Goal: Check status: Check status

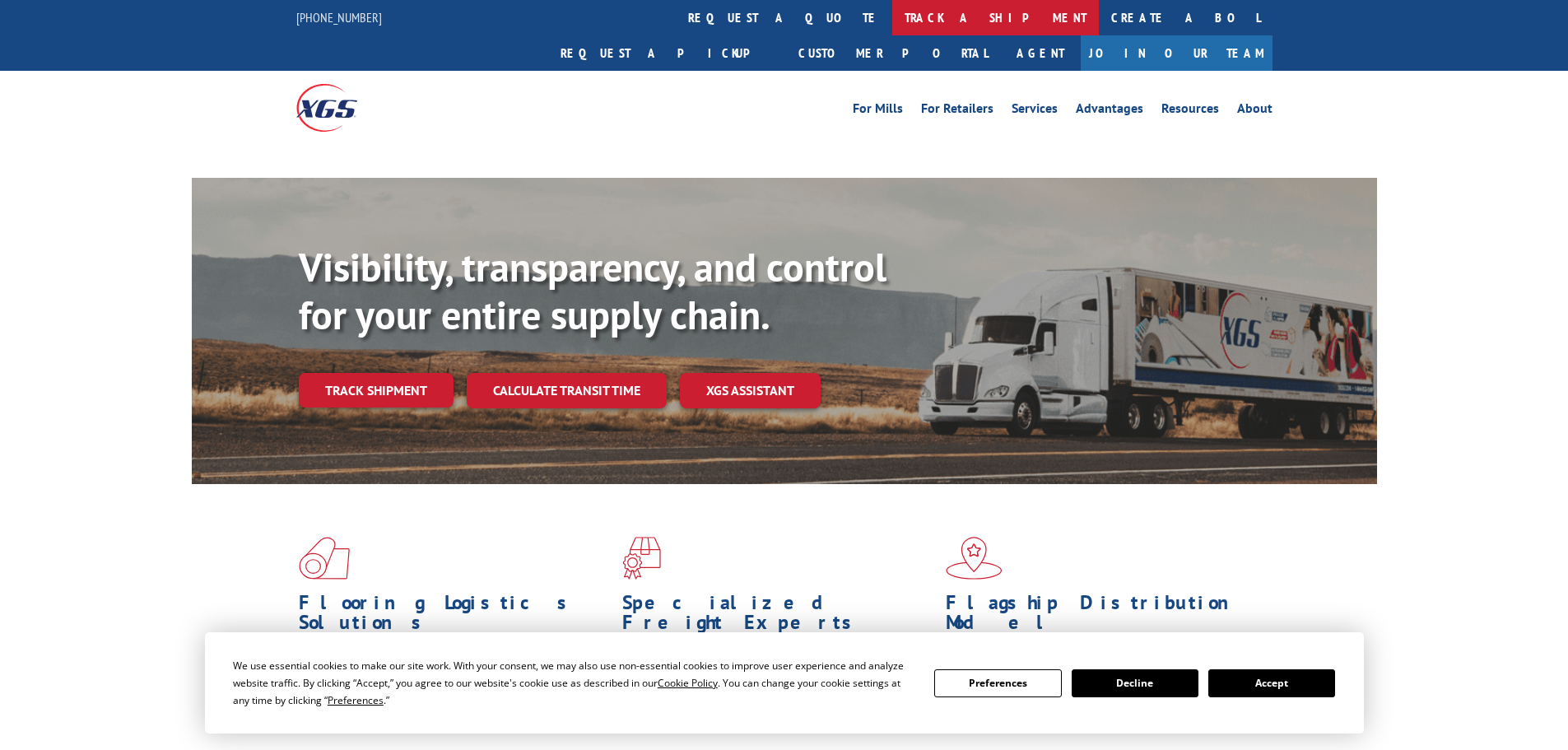
click at [892, 18] on link "track a shipment" at bounding box center [995, 17] width 207 height 35
click at [892, 21] on link "track a shipment" at bounding box center [995, 17] width 207 height 35
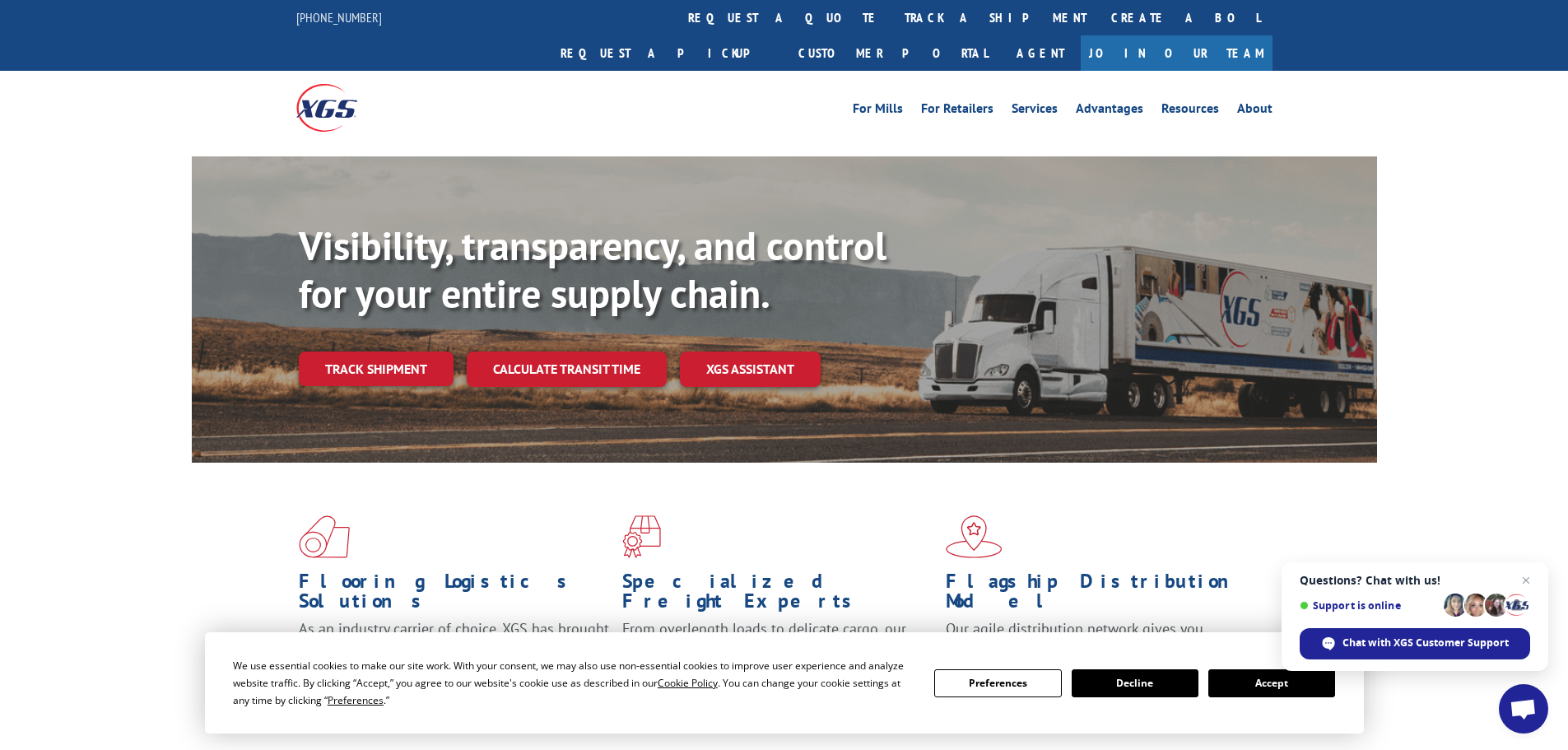
click at [1244, 689] on button "Accept" at bounding box center [1271, 682] width 126 height 28
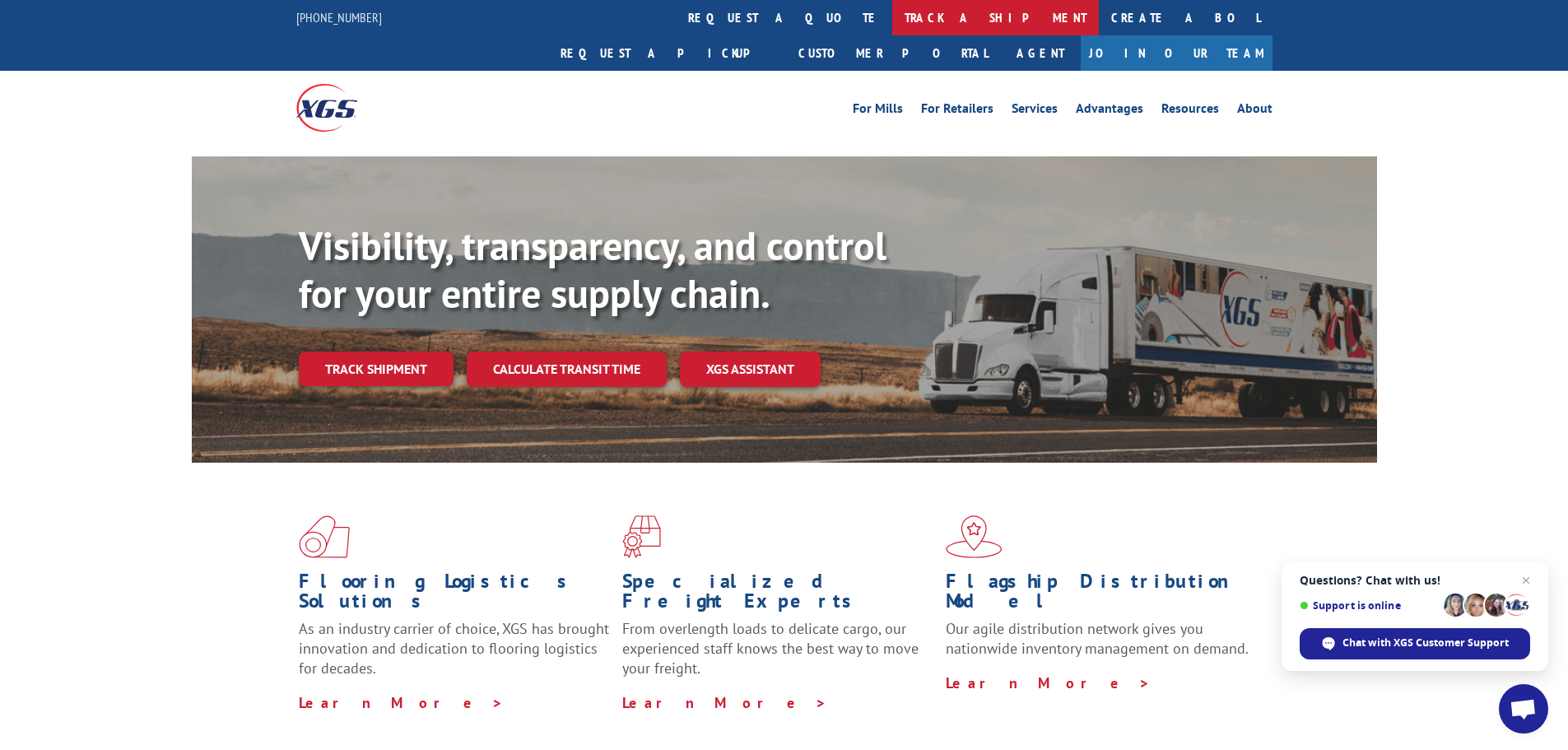
click at [892, 27] on link "track a shipment" at bounding box center [995, 17] width 207 height 35
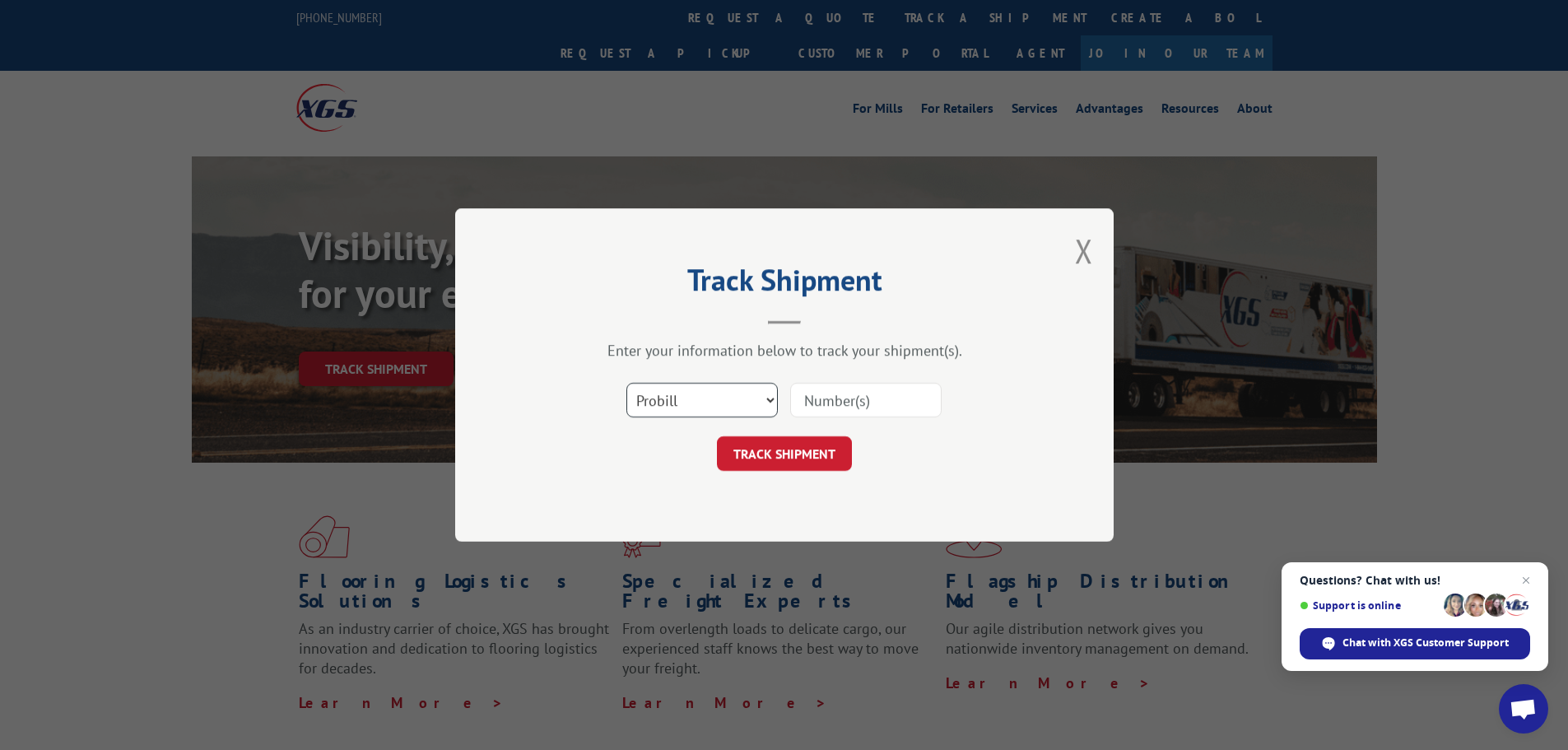
click at [759, 409] on select "Select category... Probill BOL PO" at bounding box center [702, 400] width 151 height 34
select select "po"
click at [626, 383] on select "Select category... Probill BOL PO" at bounding box center [702, 400] width 151 height 34
click at [827, 396] on input at bounding box center [866, 400] width 151 height 34
paste input "15531664"
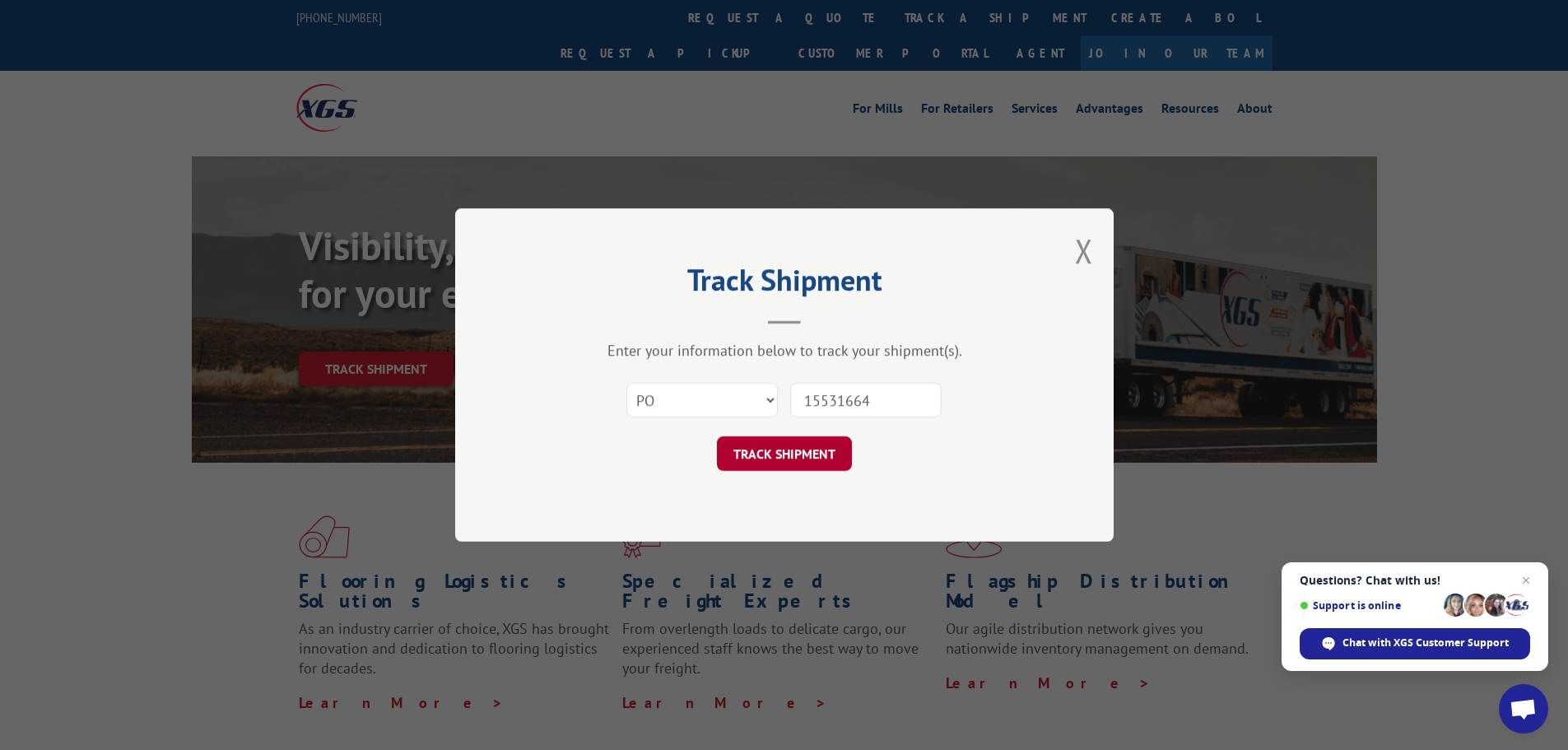
type input "15531664"
click at [716, 436] on button "TRACK SHIPMENT" at bounding box center [784, 453] width 135 height 34
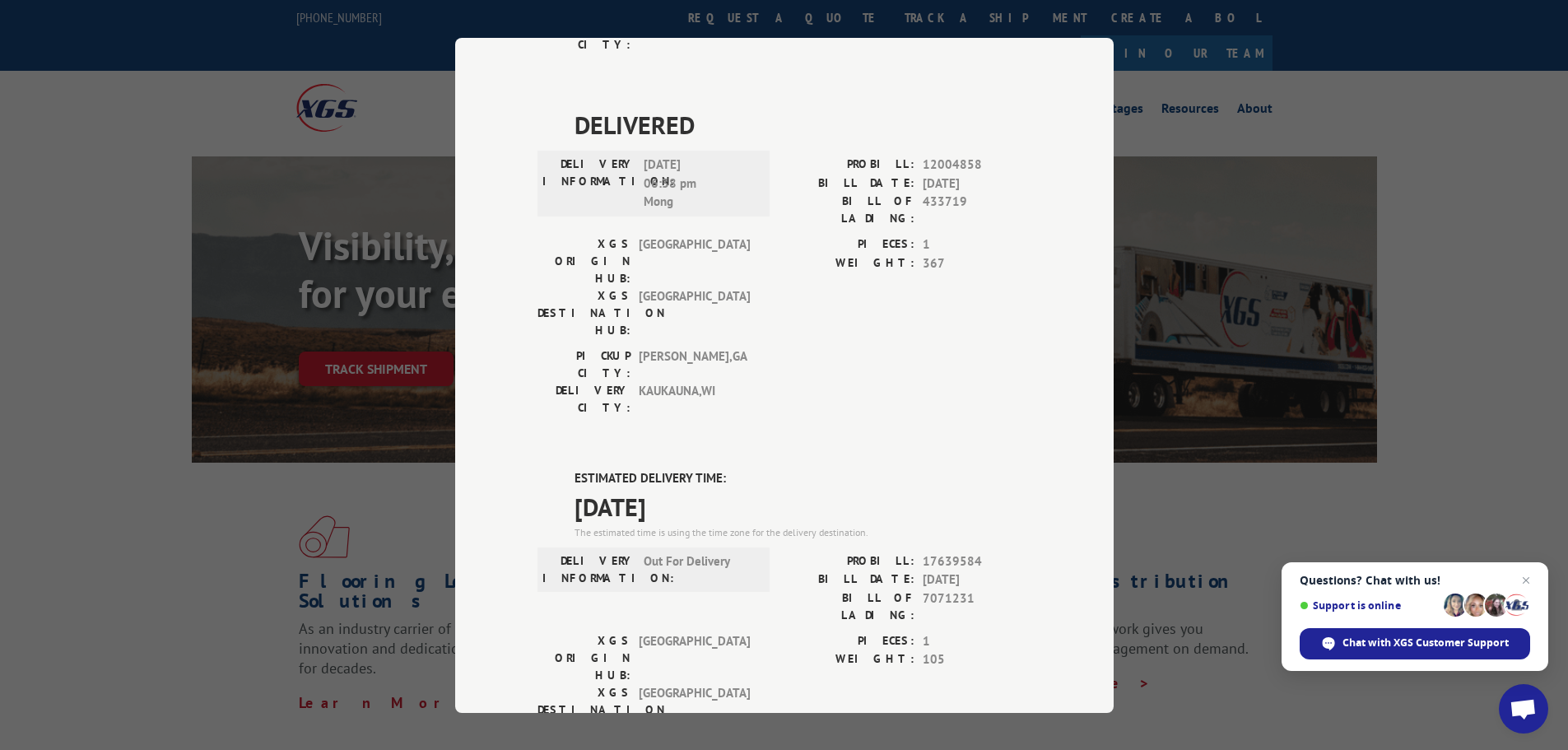
scroll to position [823, 0]
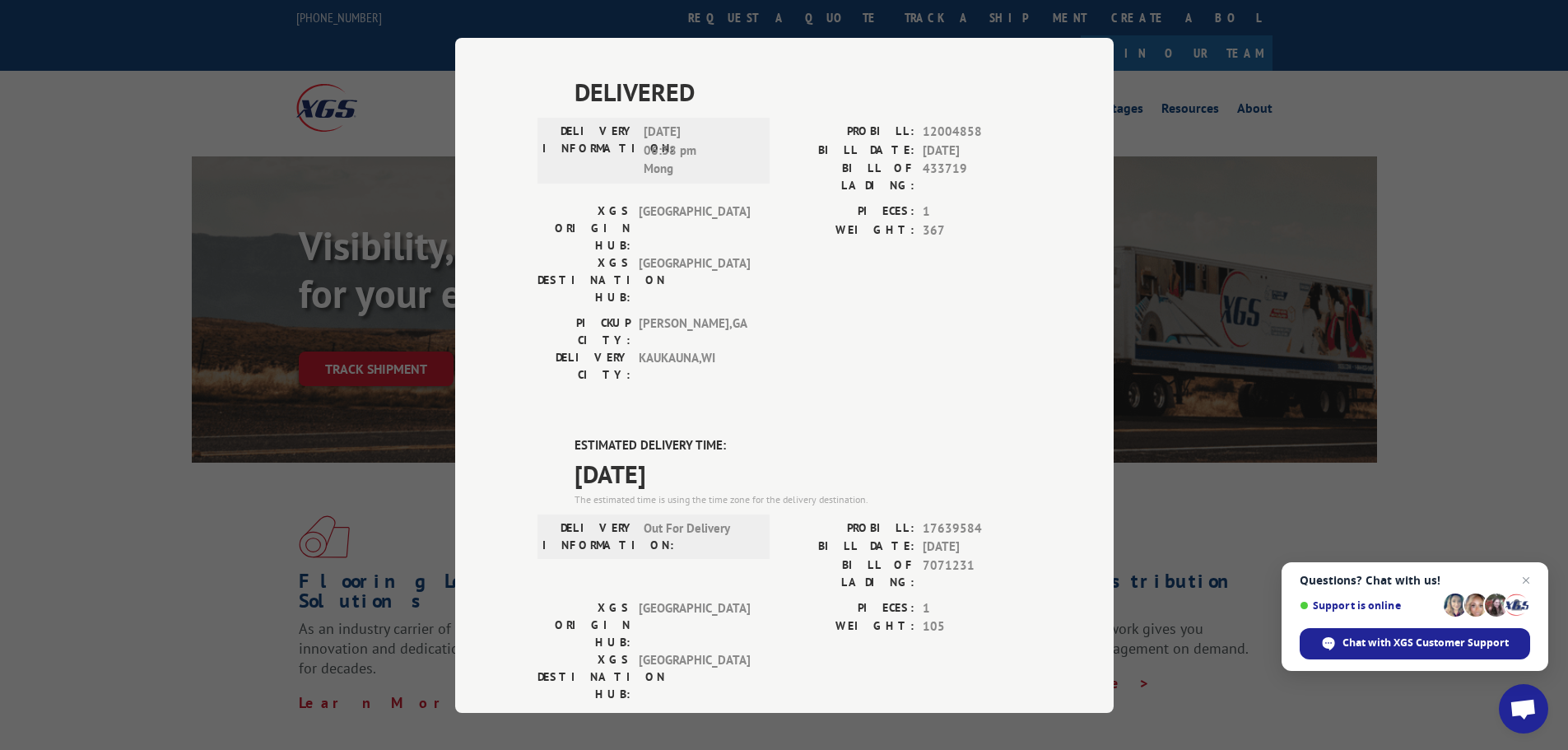
click at [17, 401] on div "Track Shipment DELIVERED DELIVERY INFORMATION: PROBILL: 6711993 BILL DATE: [DAT…" at bounding box center [784, 375] width 1568 height 750
click at [112, 290] on div "Track Shipment DELIVERED DELIVERY INFORMATION: PROBILL: 6711993 BILL DATE: [DAT…" at bounding box center [784, 375] width 1568 height 750
